Goal: Task Accomplishment & Management: Use online tool/utility

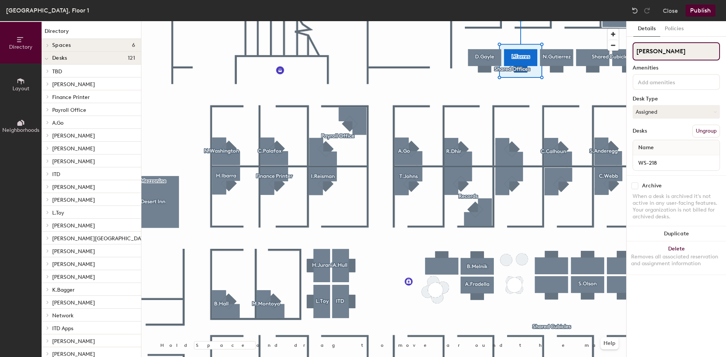
click at [623, 51] on div "Directory Layout Neighborhoods Directory Spaces 6 [GEOGRAPHIC_DATA] [GEOGRAPHIC…" at bounding box center [363, 189] width 726 height 336
click at [672, 48] on input "[PERSON_NAME]" at bounding box center [675, 51] width 87 height 18
drag, startPoint x: 678, startPoint y: 51, endPoint x: 627, endPoint y: 50, distance: 51.1
click at [627, 50] on div "Details Policies [PERSON_NAME] Amenities Desk Type Assigned Desks Ungroup Name …" at bounding box center [675, 189] width 99 height 336
click at [666, 51] on input "[PERSON_NAME]" at bounding box center [675, 51] width 87 height 18
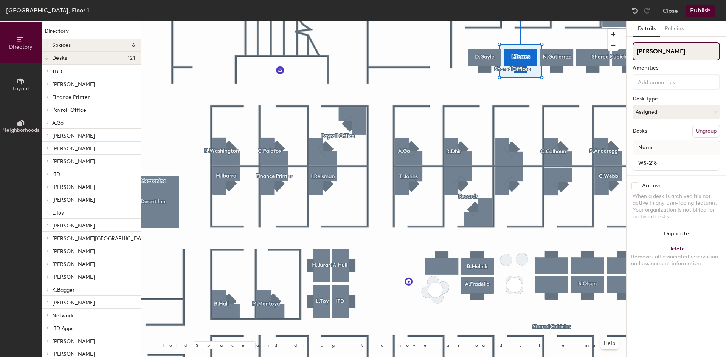
drag, startPoint x: 671, startPoint y: 51, endPoint x: 629, endPoint y: 50, distance: 42.3
click at [629, 50] on div "Details Policies [PERSON_NAME] Amenities Desk Type Assigned Desks Ungroup Name …" at bounding box center [675, 189] width 99 height 336
click at [597, 46] on div "Directory Layout Neighborhoods Directory Spaces 6 [GEOGRAPHIC_DATA] [GEOGRAPHIC…" at bounding box center [363, 189] width 726 height 336
click at [606, 48] on div "Directory Layout Neighborhoods Directory Spaces 6 [GEOGRAPHIC_DATA] [GEOGRAPHIC…" at bounding box center [363, 189] width 726 height 336
paste input "[PERSON_NAME]"
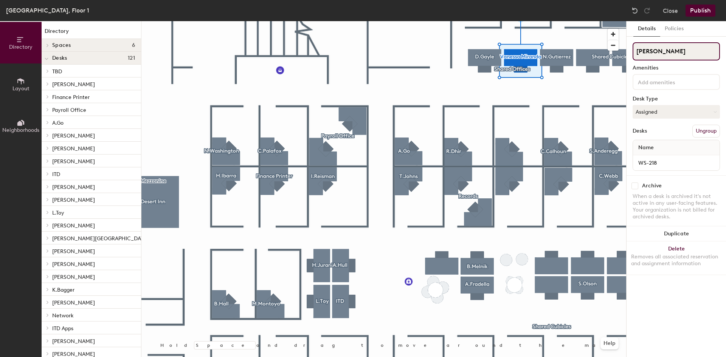
drag, startPoint x: 662, startPoint y: 51, endPoint x: 639, endPoint y: 51, distance: 22.3
click at [639, 51] on input "[PERSON_NAME]" at bounding box center [675, 51] width 87 height 18
type input "[PERSON_NAME]"
click at [698, 11] on button "Publish" at bounding box center [700, 11] width 30 height 12
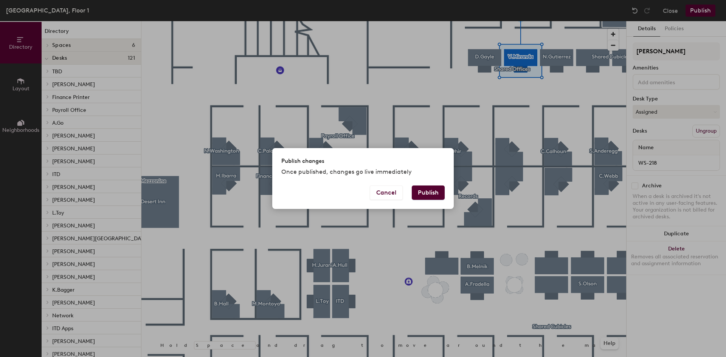
click at [424, 191] on button "Publish" at bounding box center [428, 193] width 33 height 14
